Goal: Transaction & Acquisition: Purchase product/service

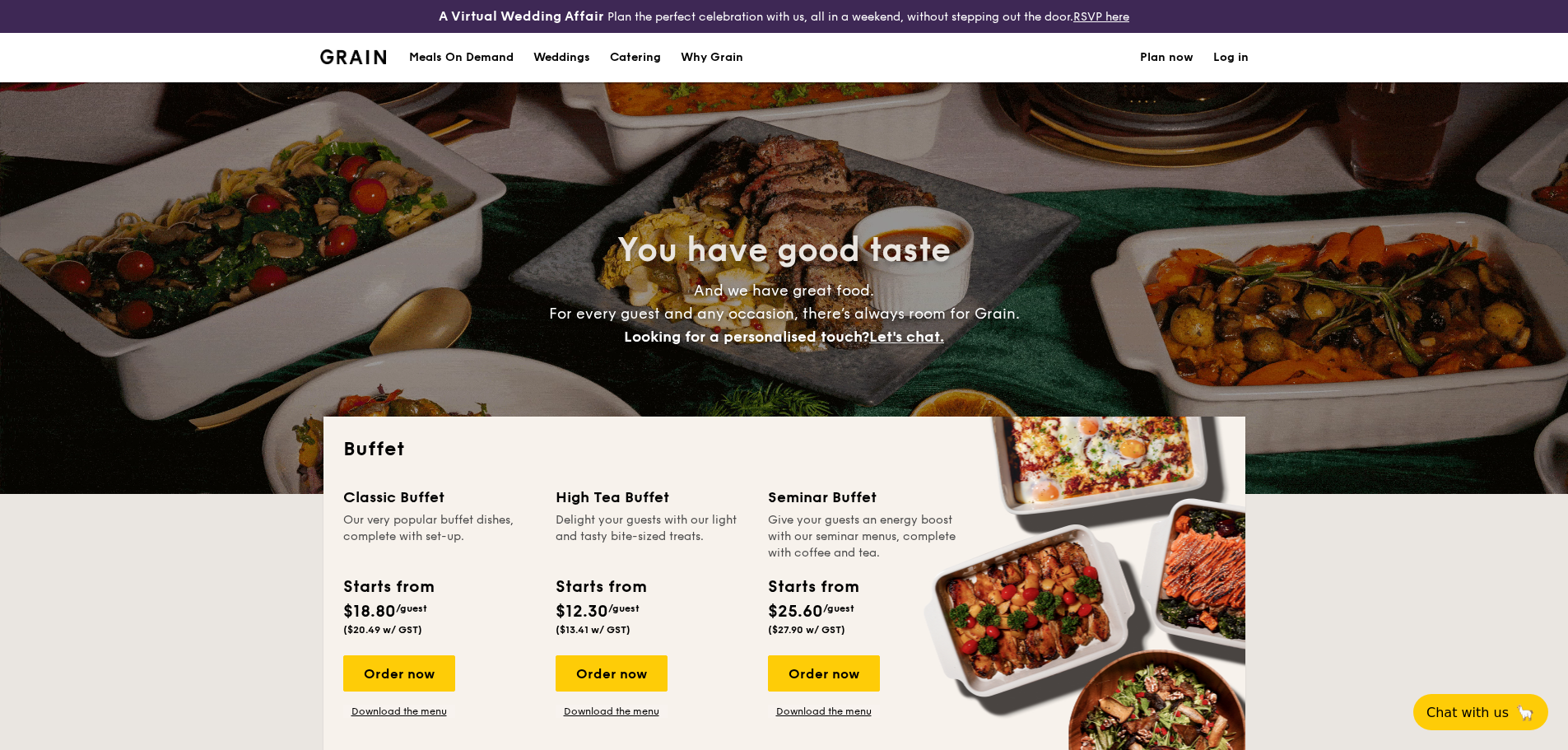
select select
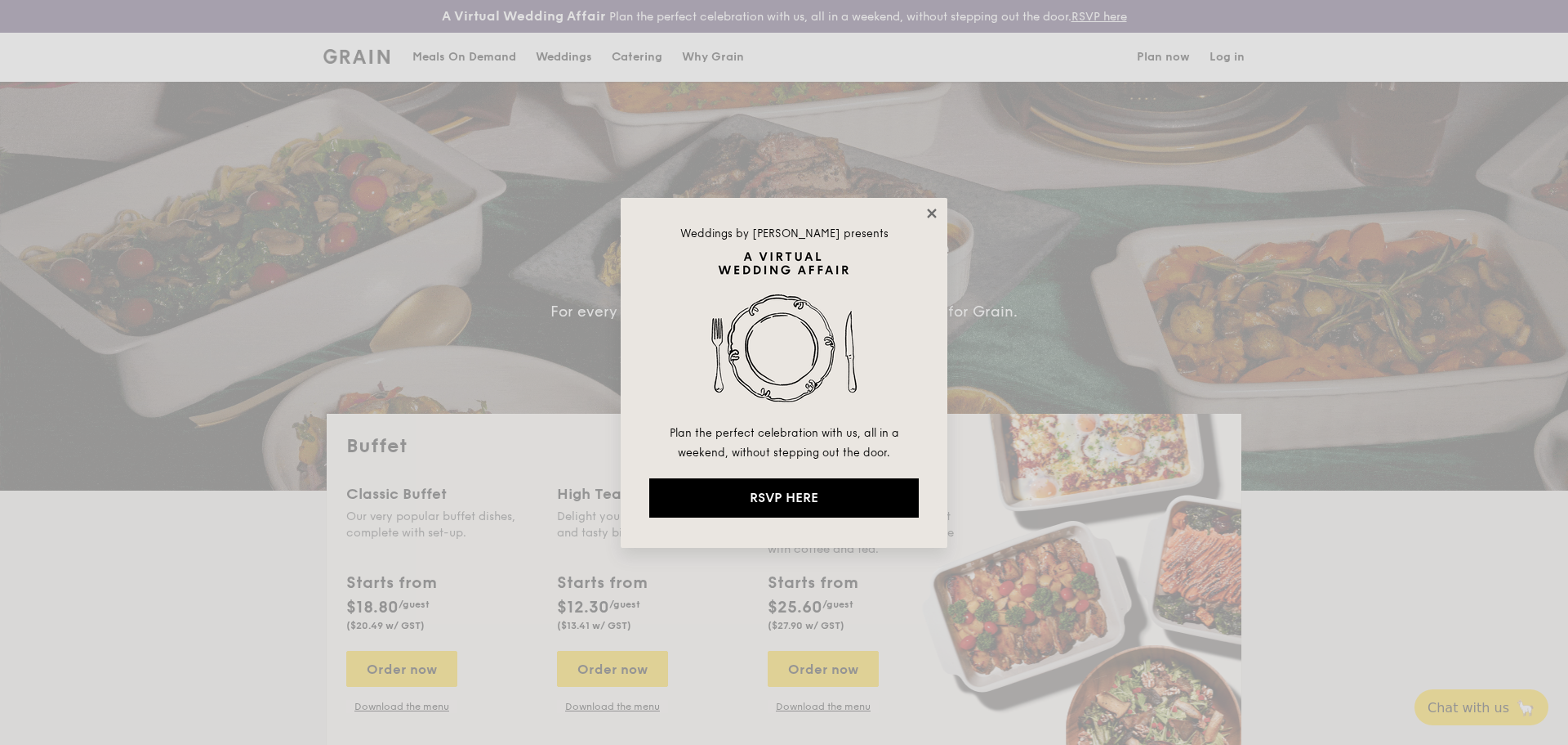
click at [928, 207] on icon at bounding box center [933, 213] width 15 height 15
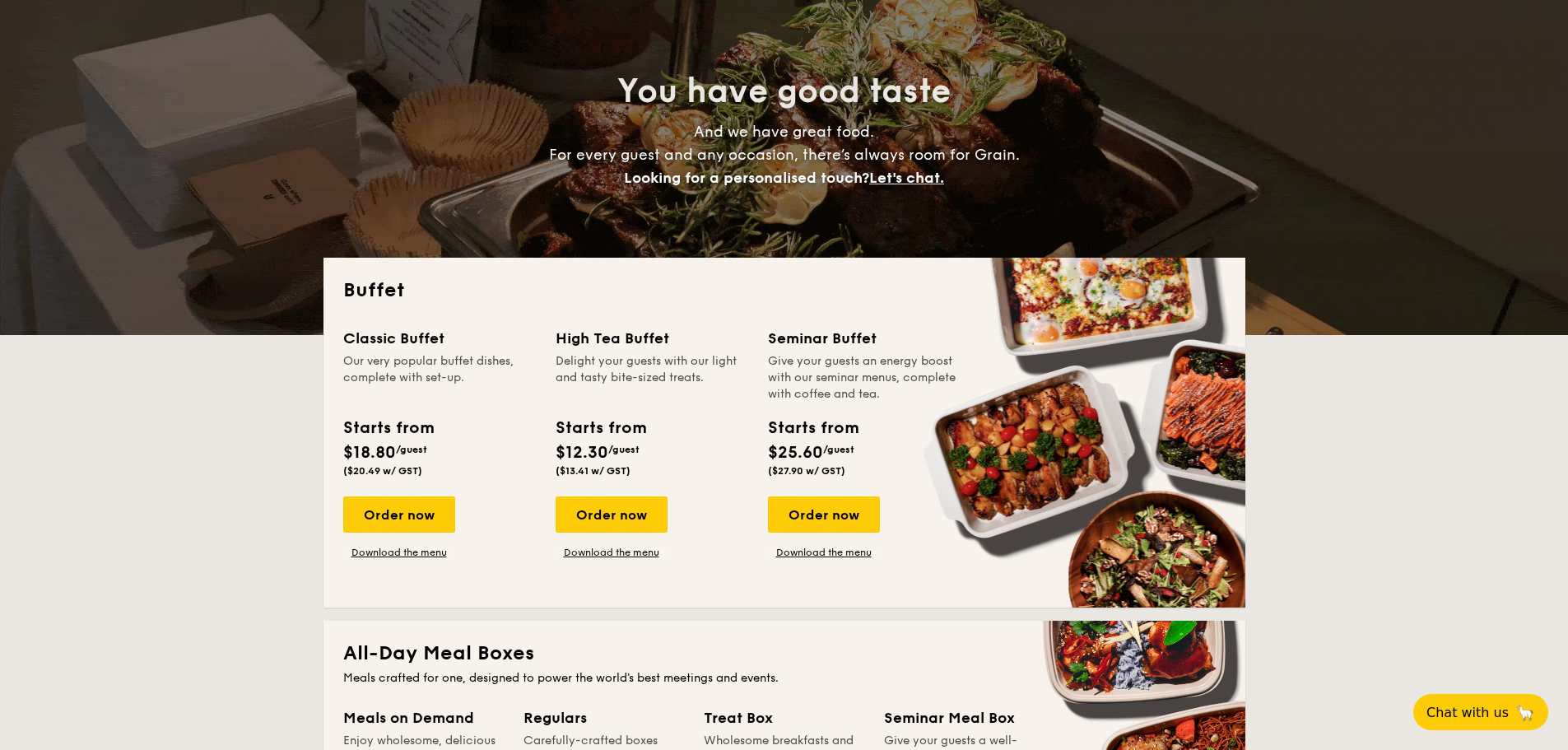
scroll to position [165, 0]
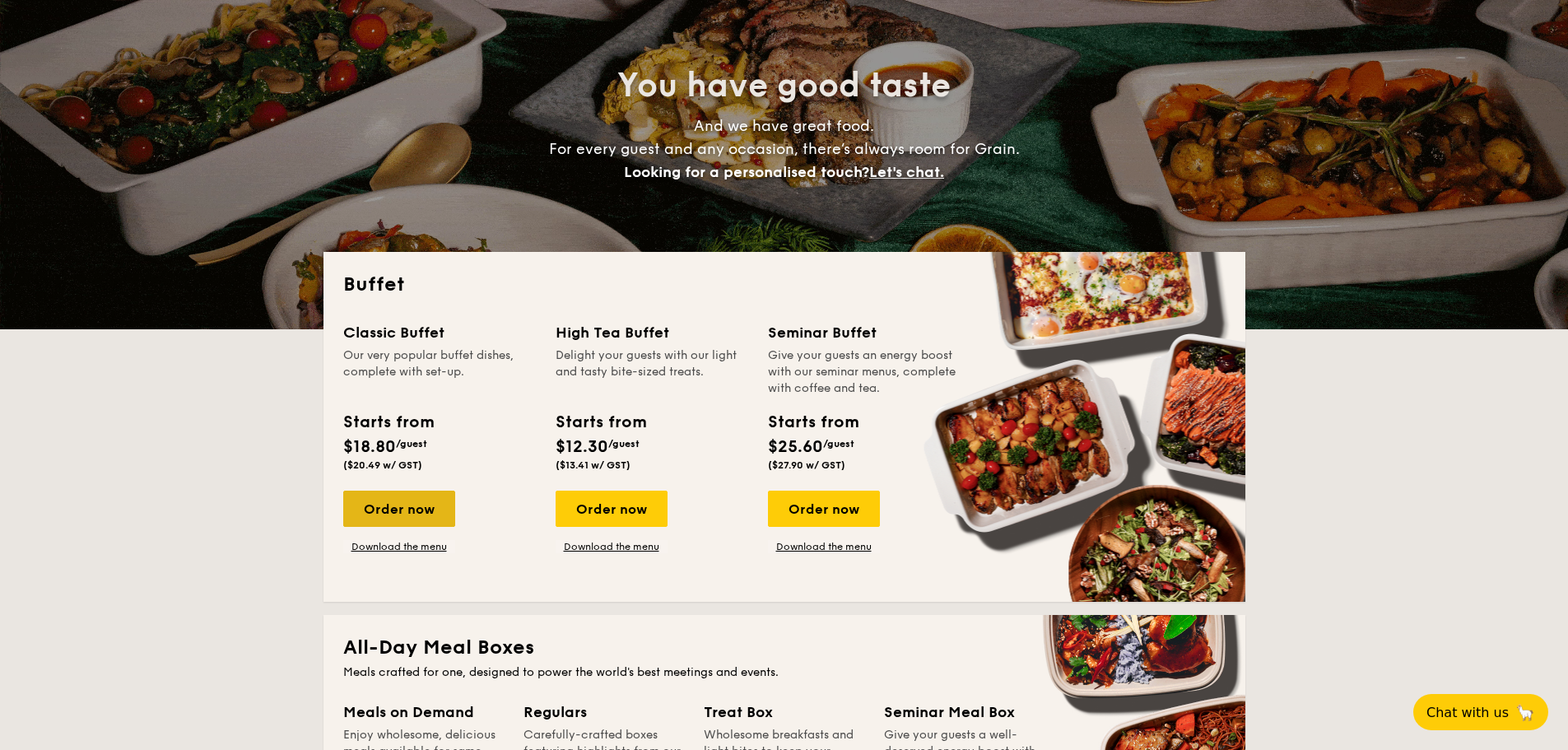
click at [408, 516] on div "Order now" at bounding box center [399, 508] width 112 height 36
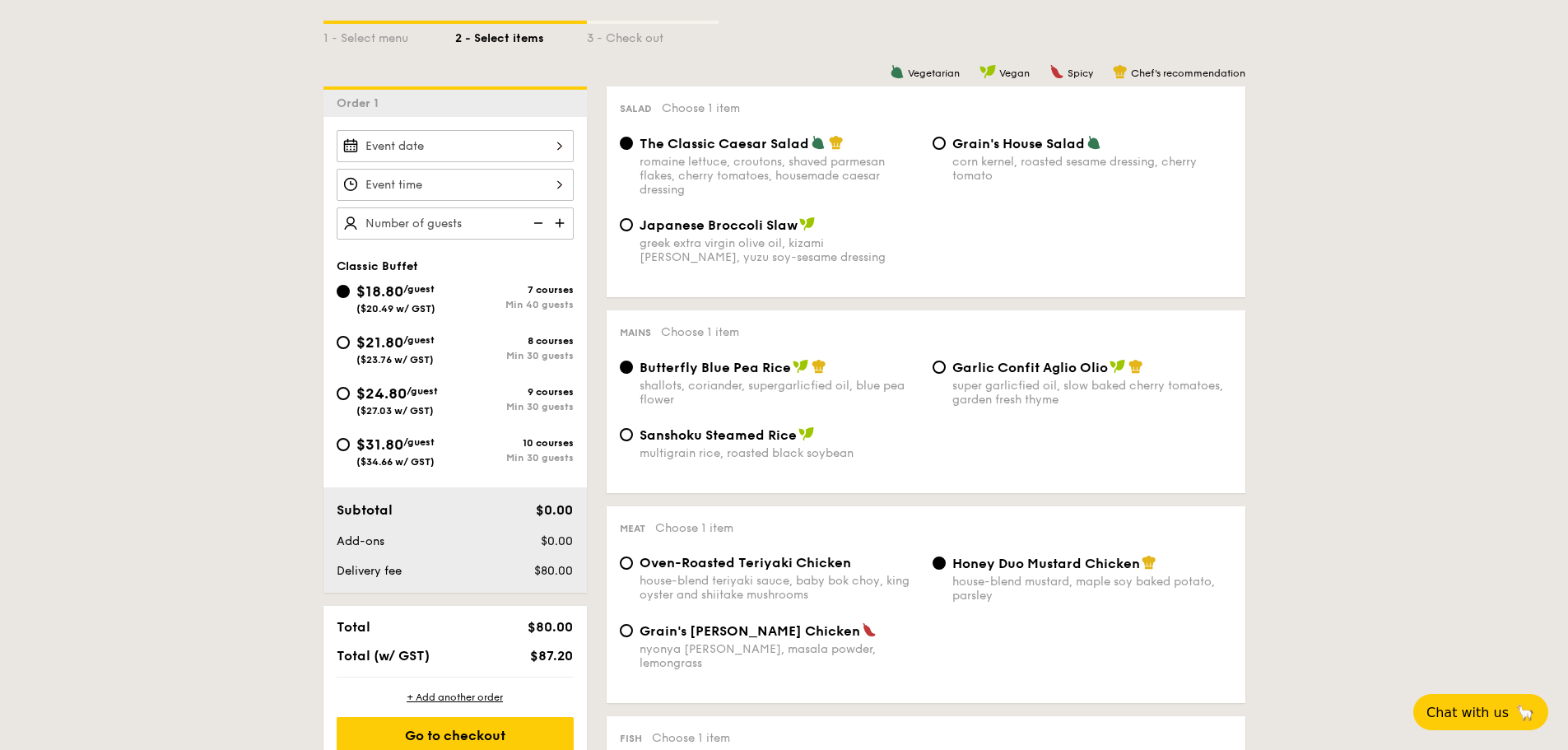
scroll to position [412, 0]
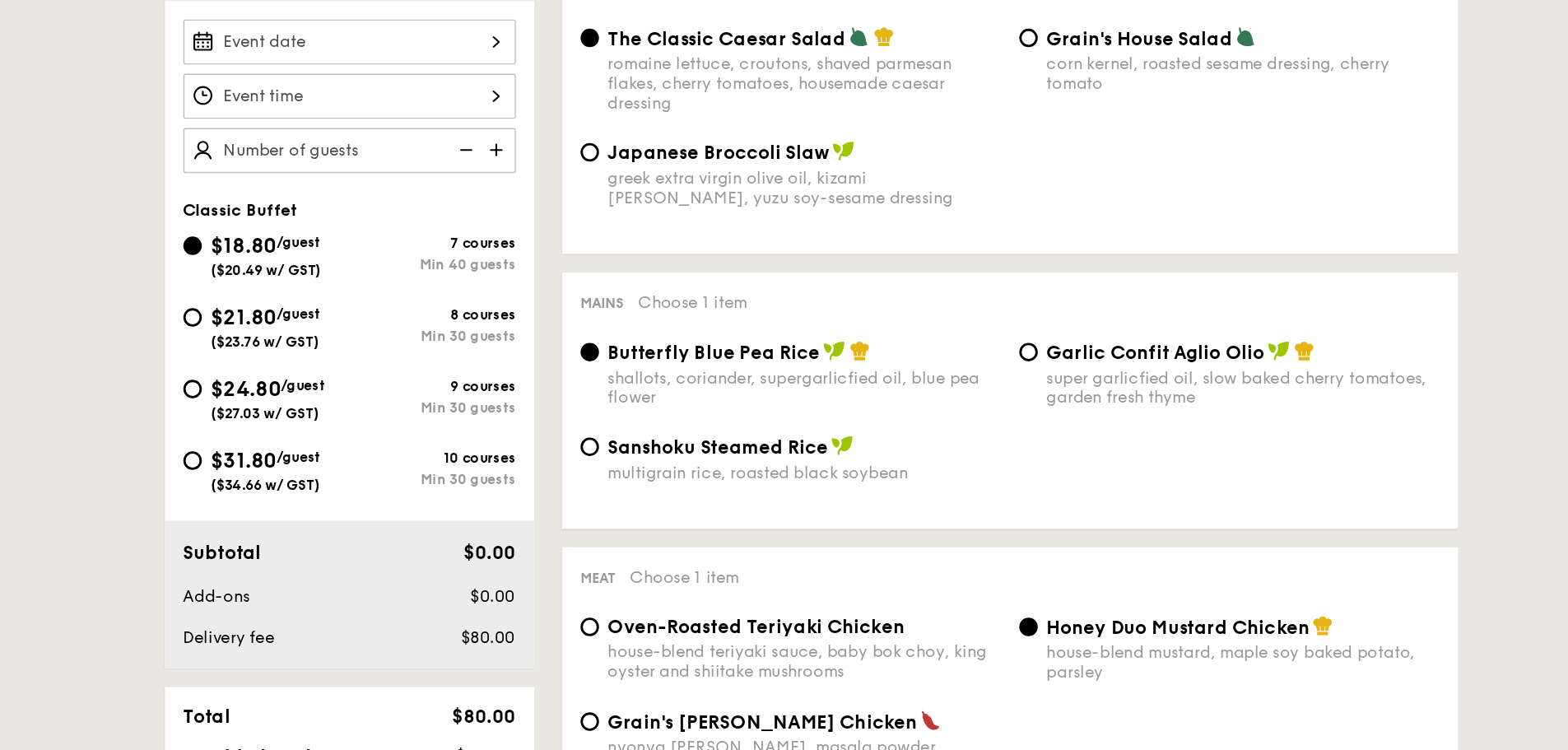
click at [383, 337] on span "$21.80" at bounding box center [379, 341] width 47 height 18
click at [350, 337] on input "$21.80 /guest ($23.76 w/ GST) 8 courses Min 30 guests" at bounding box center [343, 342] width 14 height 14
radio input "true"
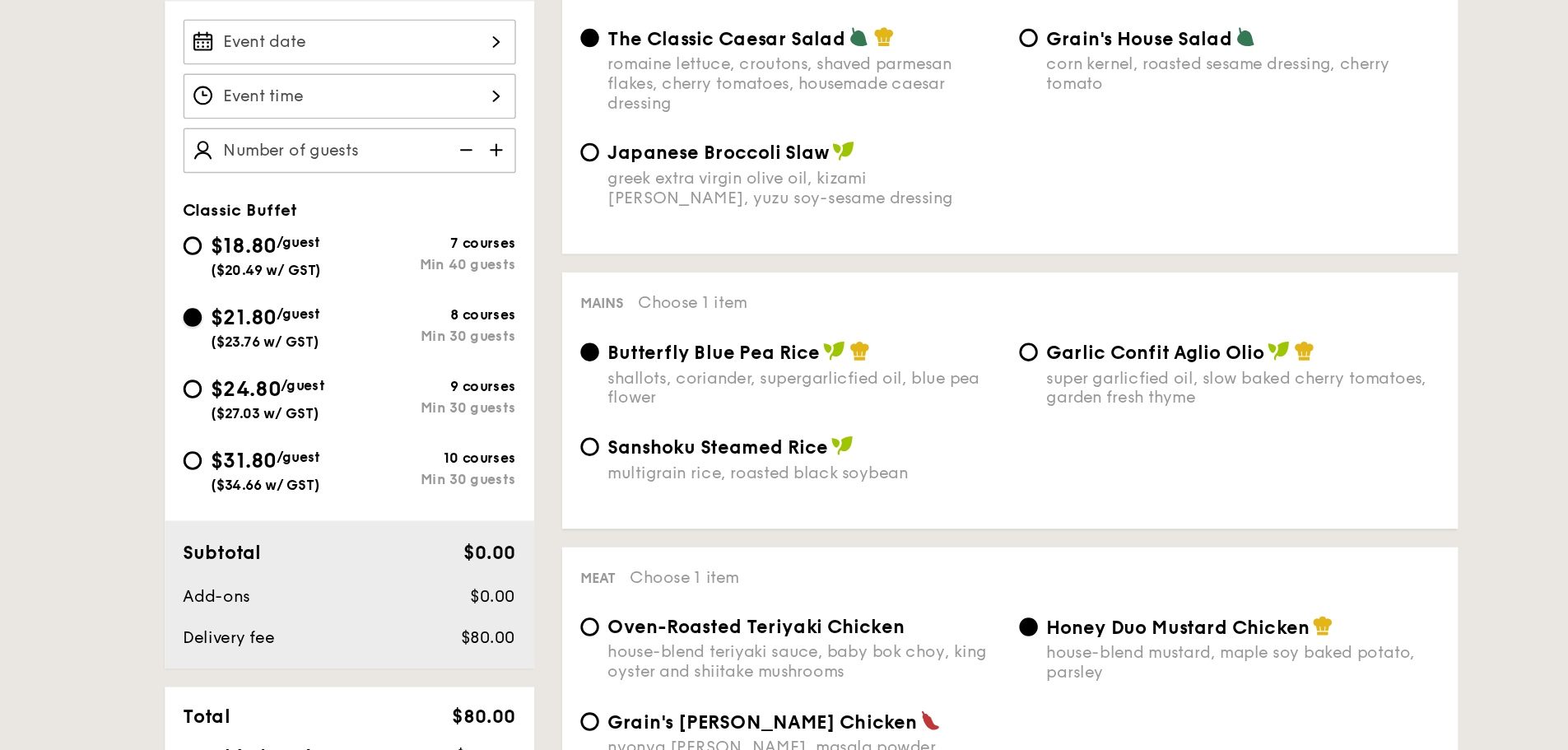
radio input "true"
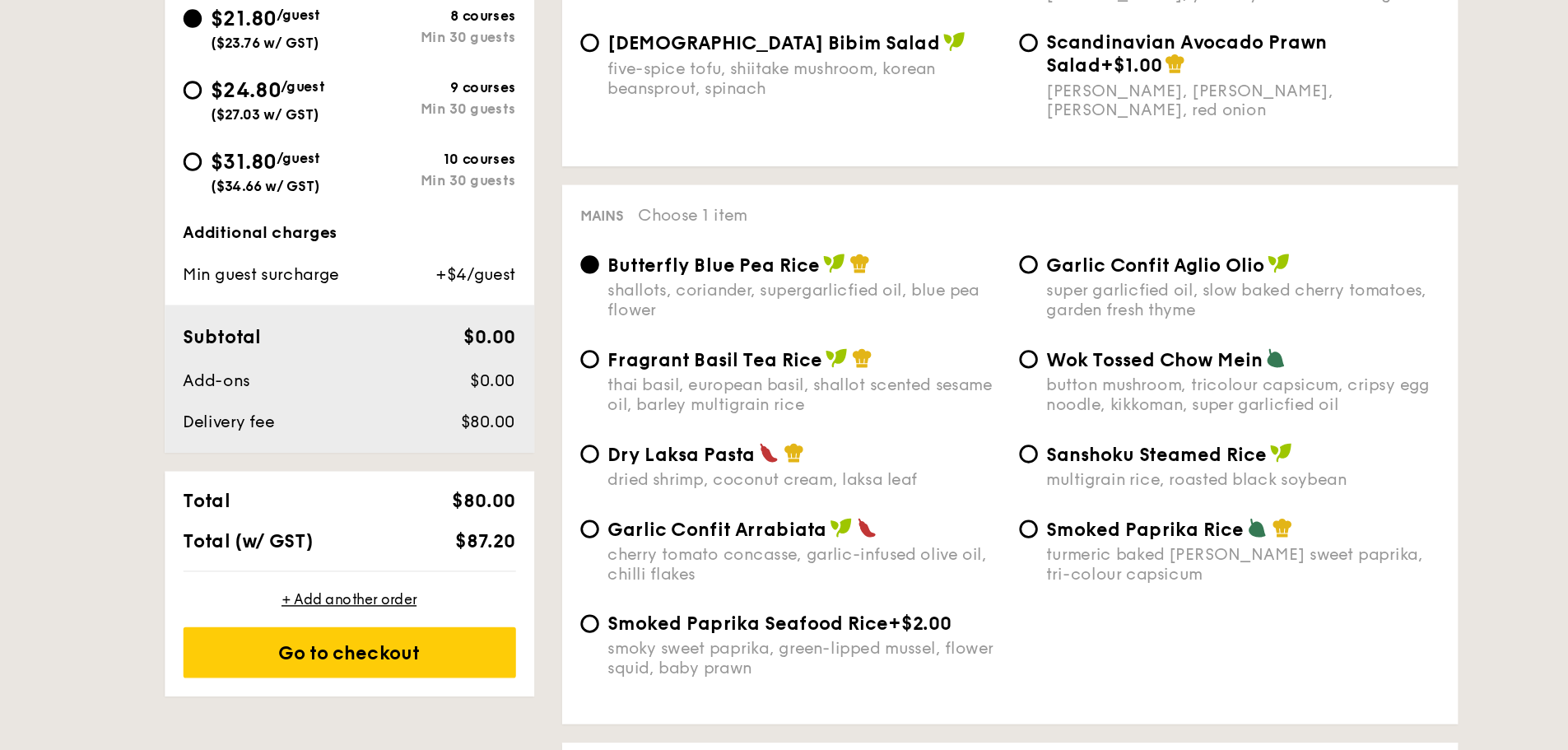
scroll to position [528, 0]
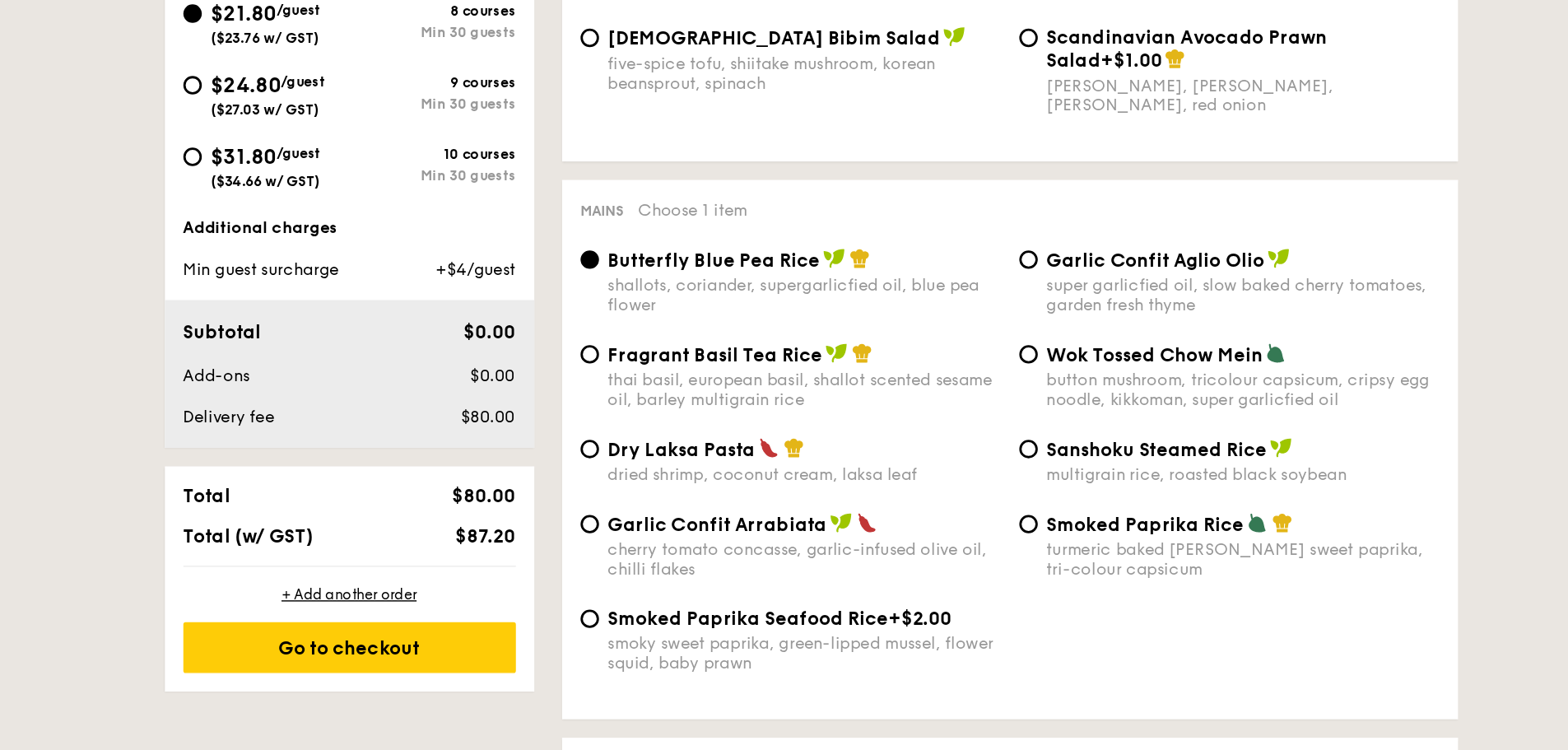
drag, startPoint x: 540, startPoint y: 515, endPoint x: 573, endPoint y: 517, distance: 33.1
click at [573, 516] on div "$80.00" at bounding box center [529, 512] width 101 height 16
click at [531, 526] on div "Subtotal $0.00 Add-ons $0.00 Delivery fee $80.00" at bounding box center [454, 481] width 263 height 106
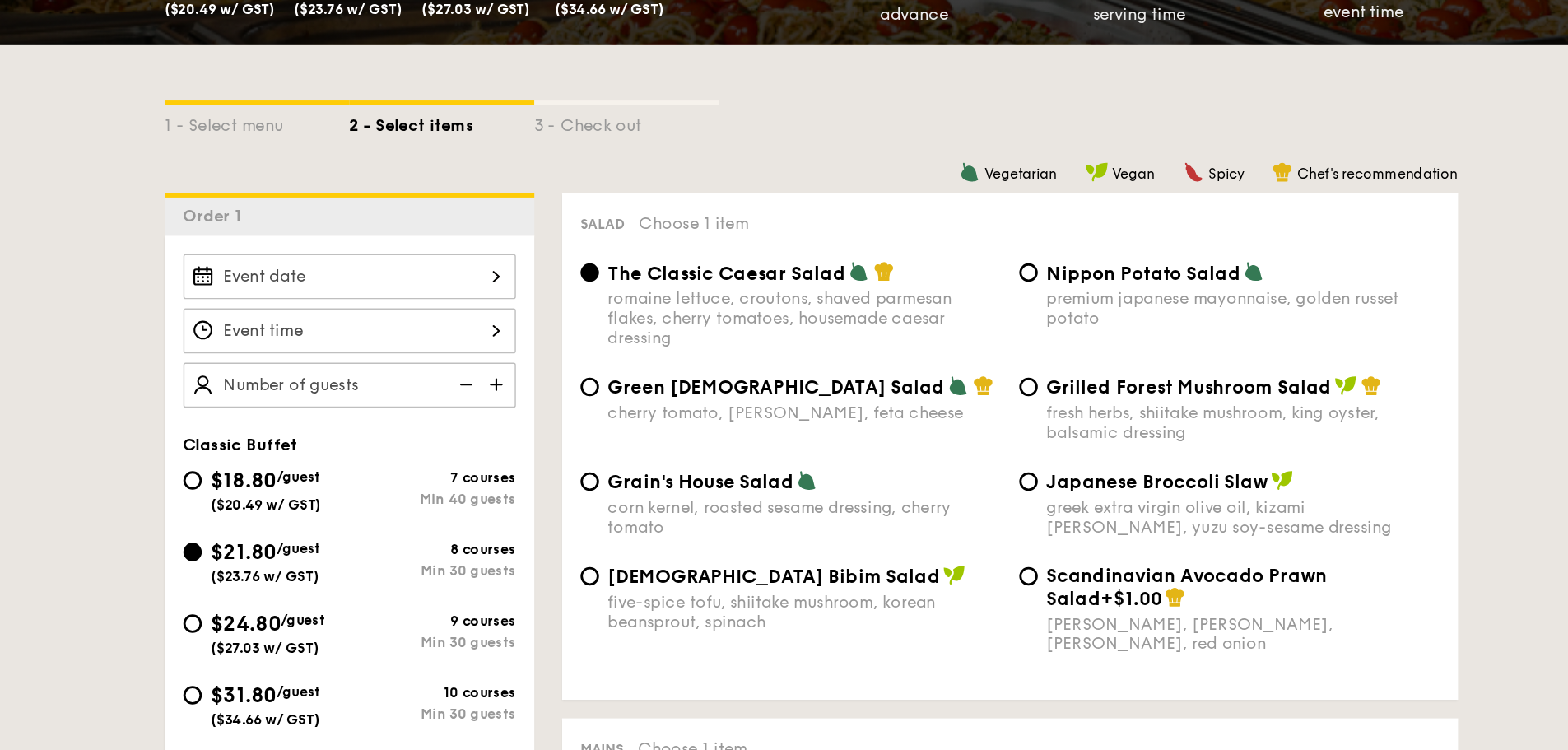
scroll to position [356, 0]
click at [555, 276] on img at bounding box center [561, 276] width 25 height 31
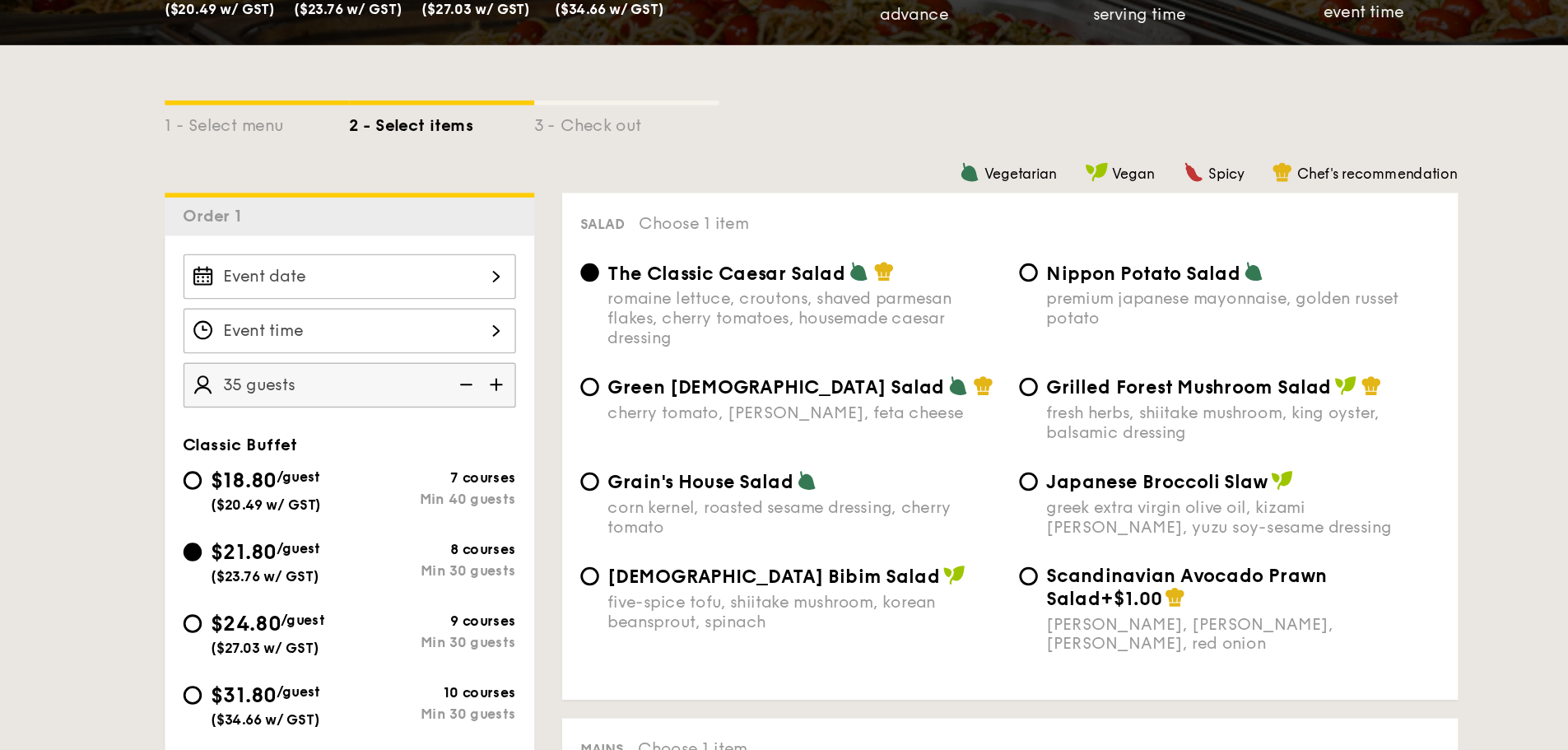
click at [555, 276] on img at bounding box center [561, 276] width 25 height 31
type input "40 guests"
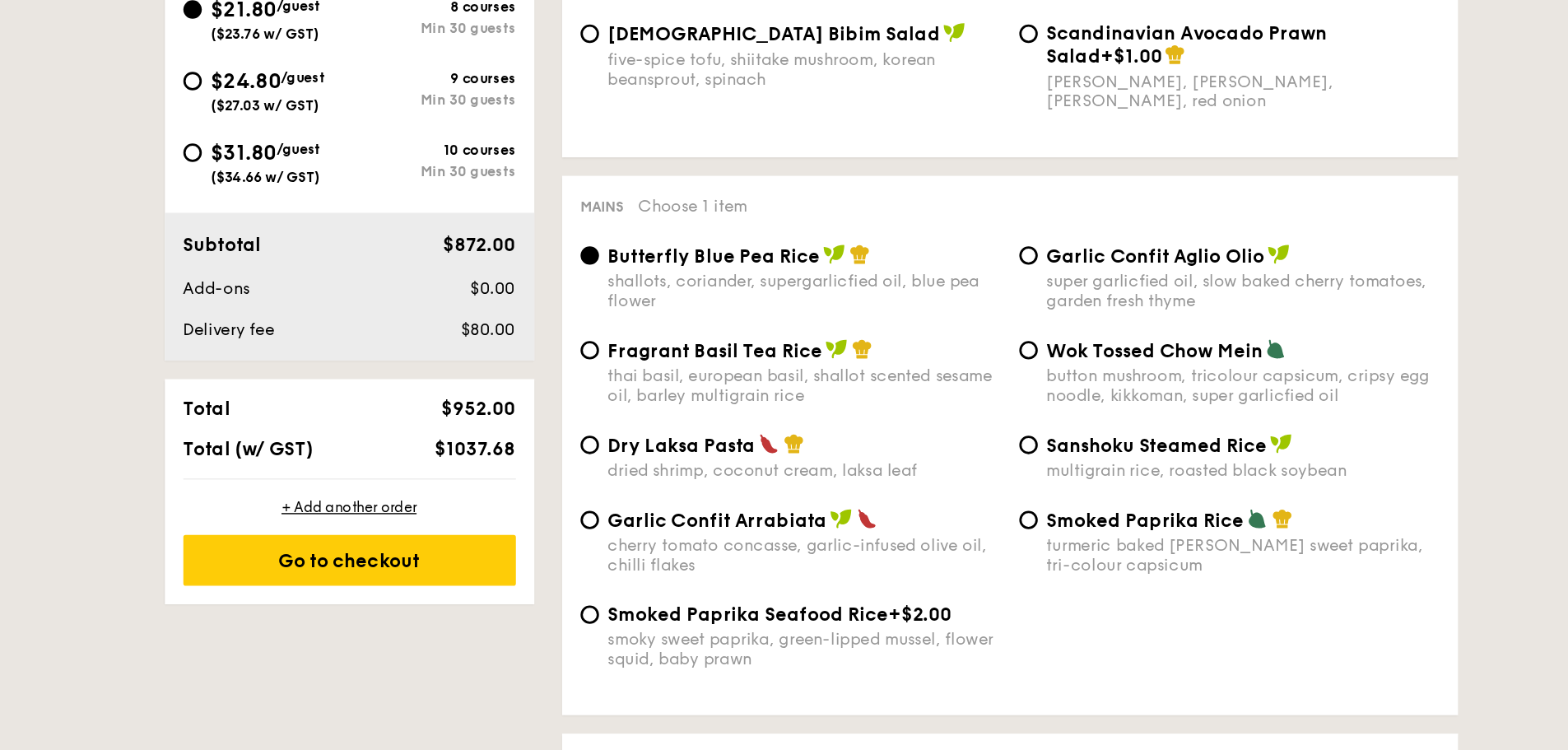
scroll to position [531, 0]
drag, startPoint x: 529, startPoint y: 441, endPoint x: 568, endPoint y: 446, distance: 39.3
click at [568, 446] on div "Subtotal $872.00 Add-ons $0.00 Delivery fee $80.00" at bounding box center [454, 419] width 263 height 106
click at [568, 452] on span "$80.00" at bounding box center [554, 451] width 39 height 14
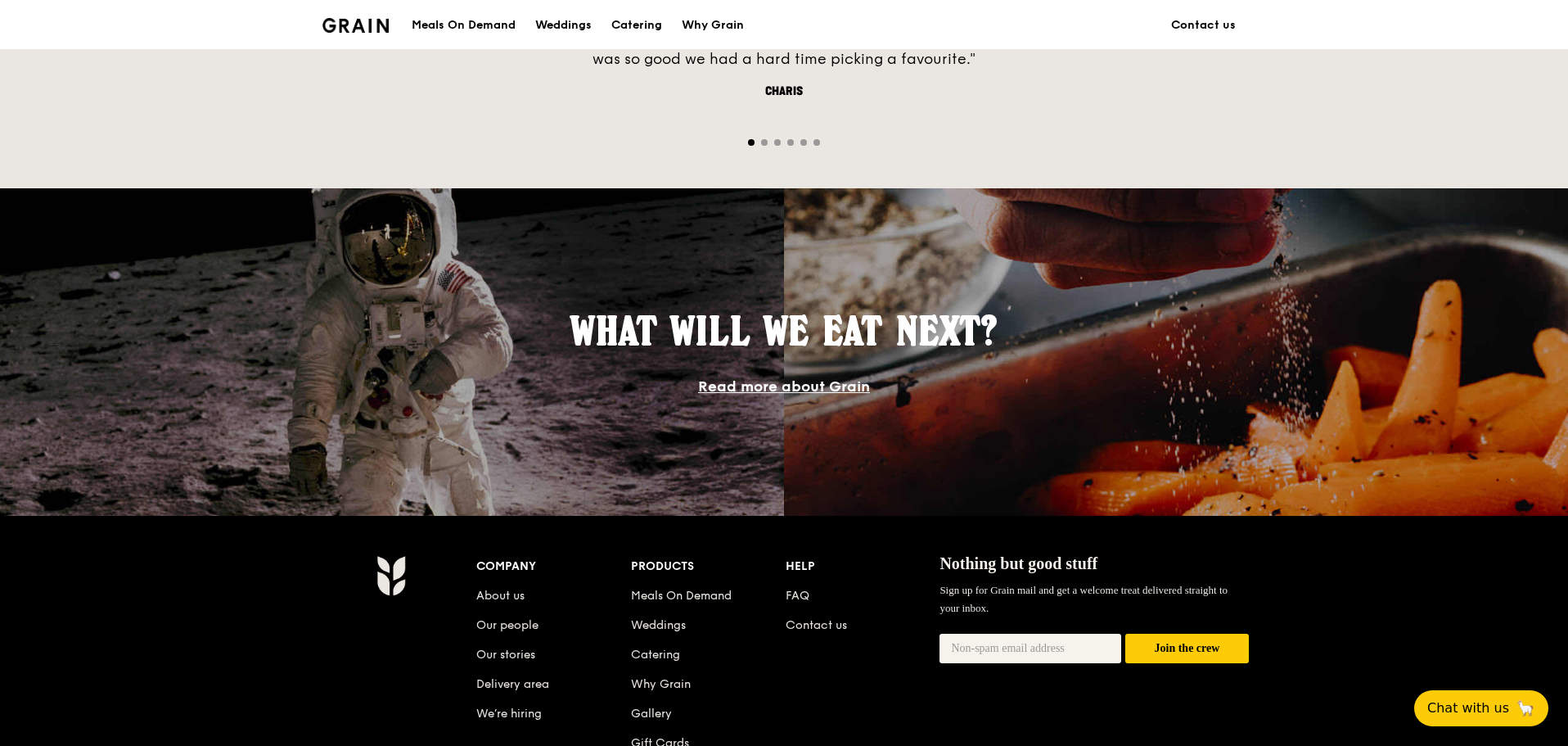
scroll to position [1513, 0]
